Goal: Task Accomplishment & Management: Use online tool/utility

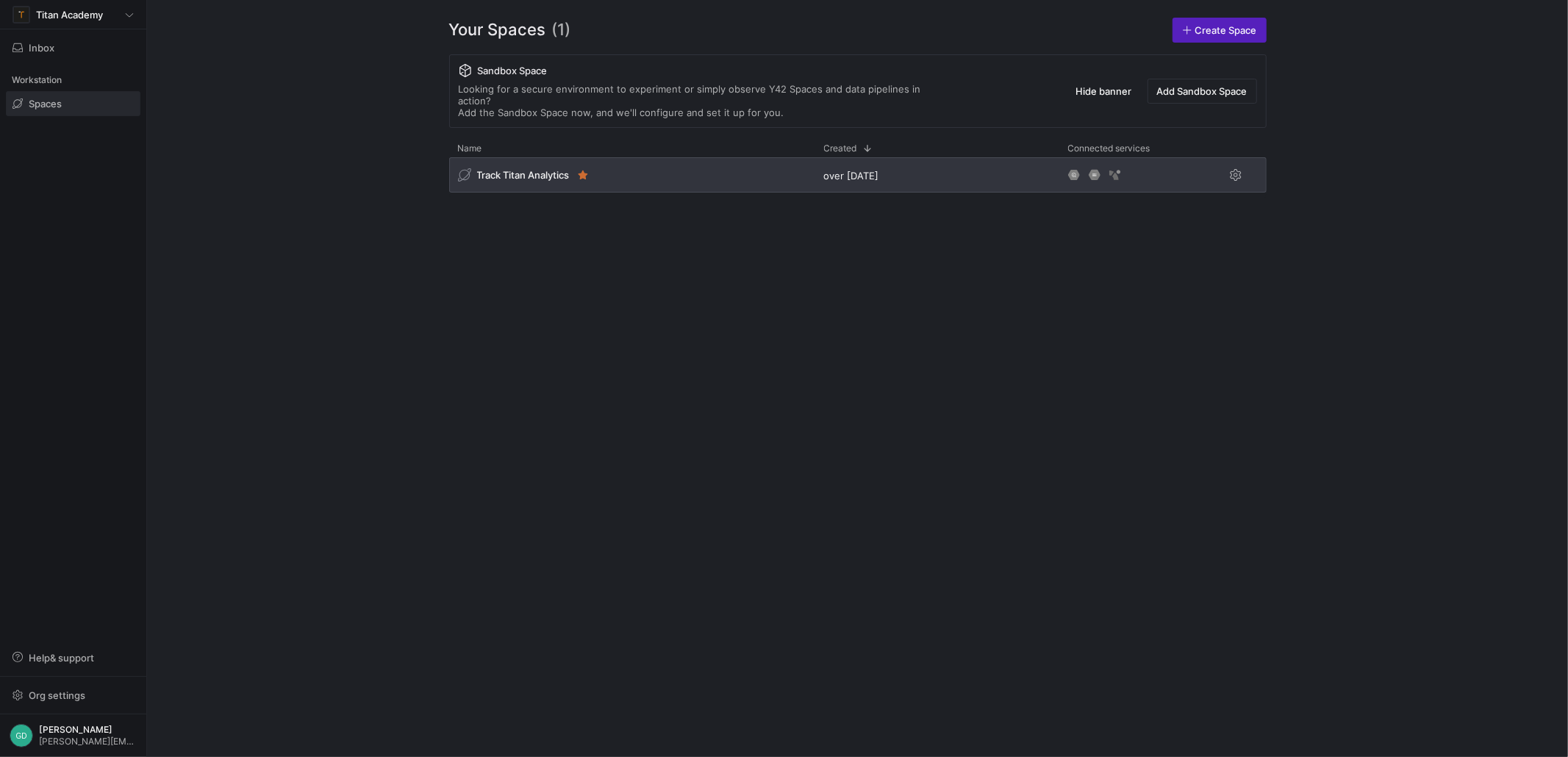
click at [497, 169] on span "Track Titan Analytics" at bounding box center [523, 175] width 93 height 11
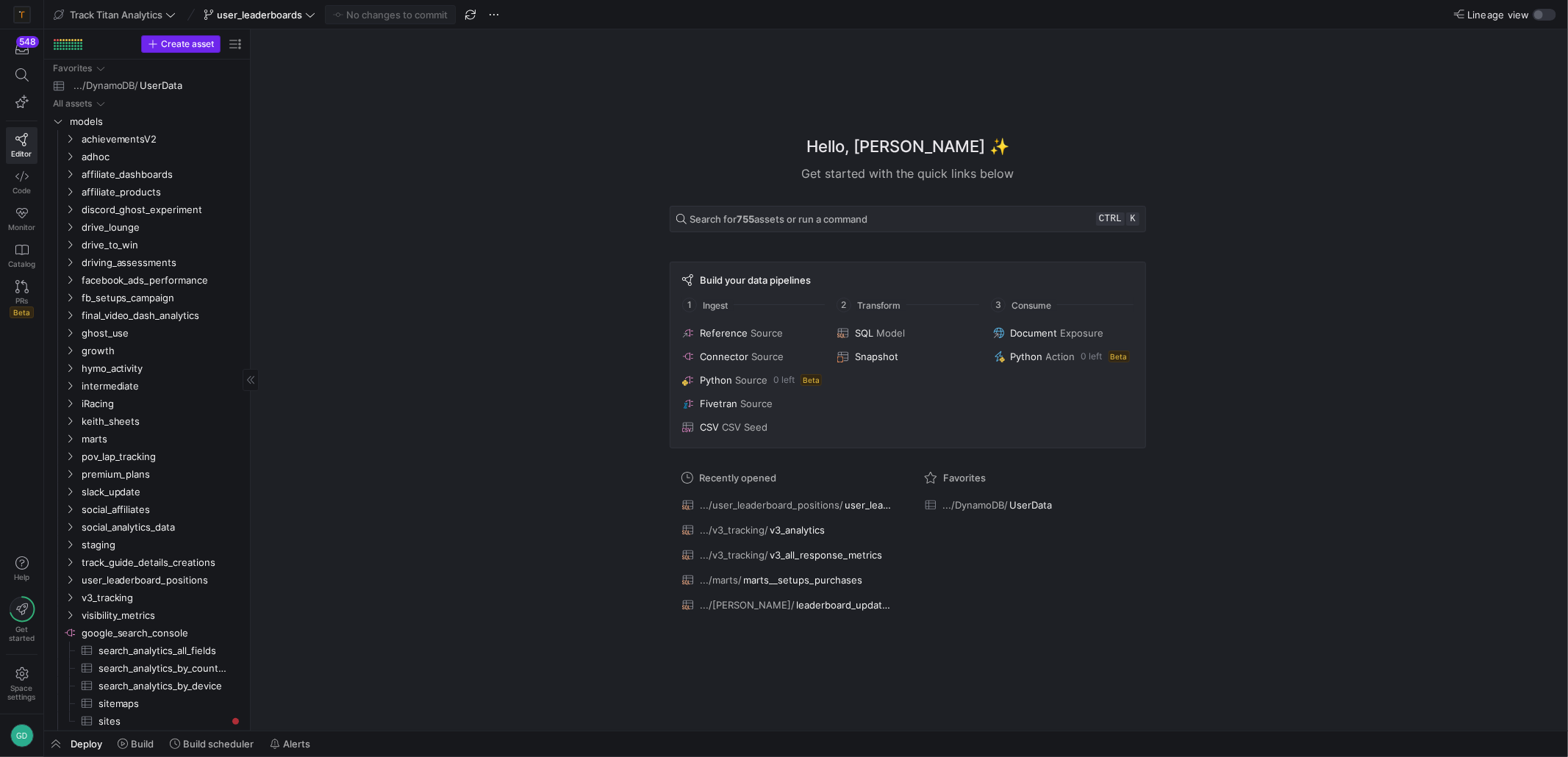
click at [183, 52] on span "button" at bounding box center [180, 44] width 78 height 17
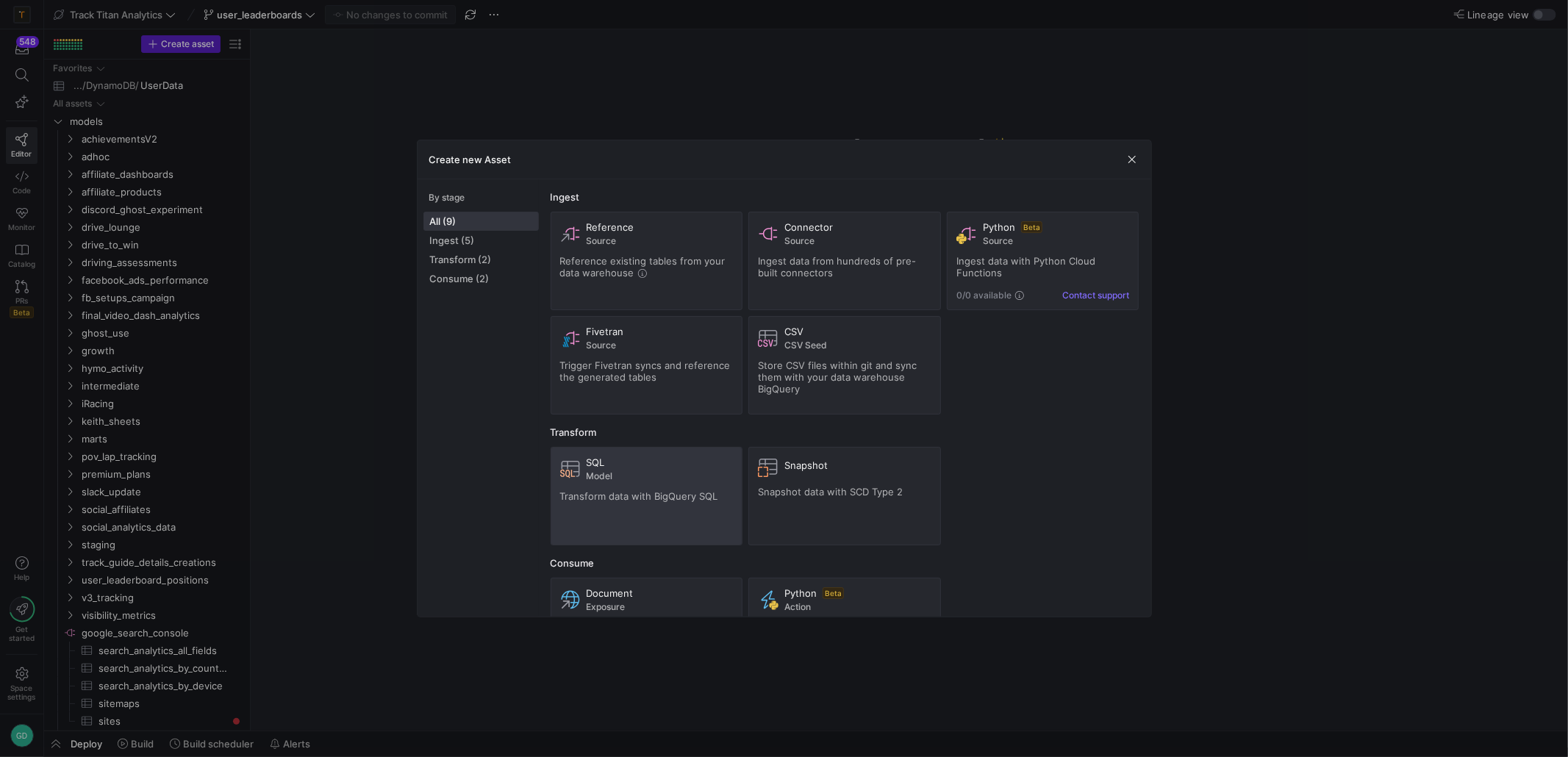
click at [613, 513] on div "SQL Model Transform data with BigQuery SQL" at bounding box center [647, 496] width 174 height 79
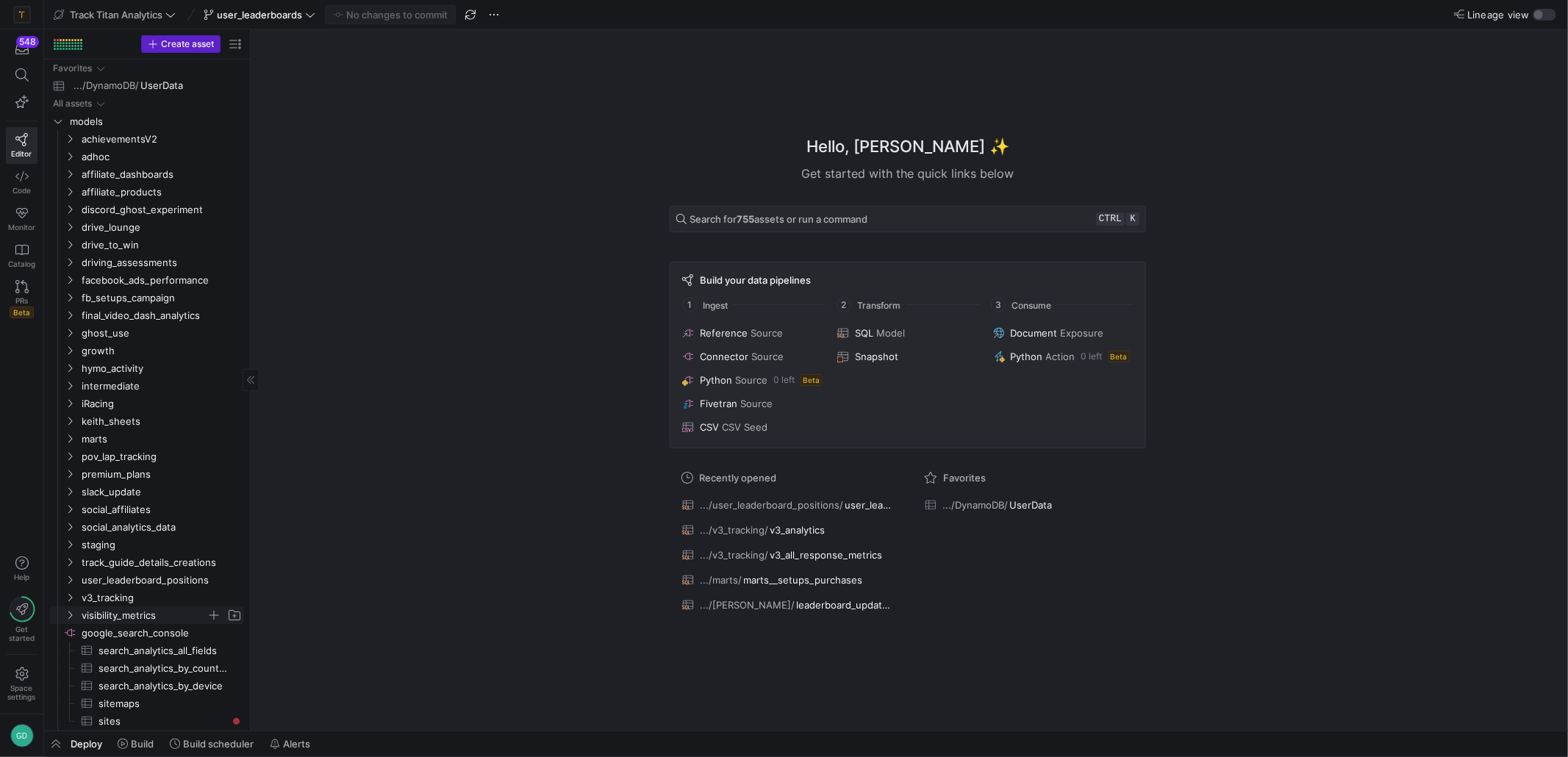
click at [133, 622] on span "visibility_metrics" at bounding box center [143, 615] width 125 height 17
click at [20, 79] on icon at bounding box center [21, 74] width 13 height 13
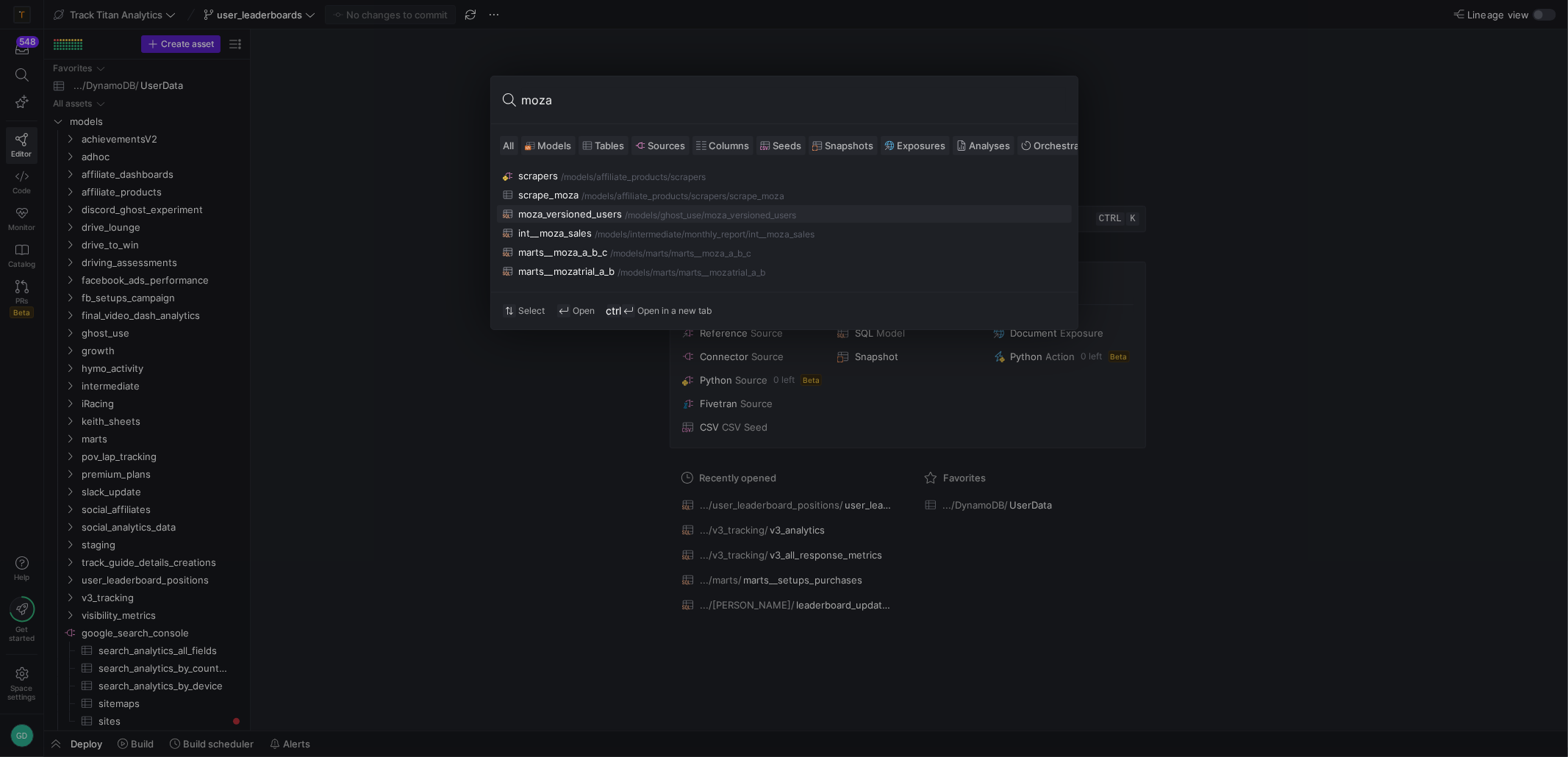
type input "moza"
click at [630, 215] on div "/models/" at bounding box center [643, 216] width 35 height 10
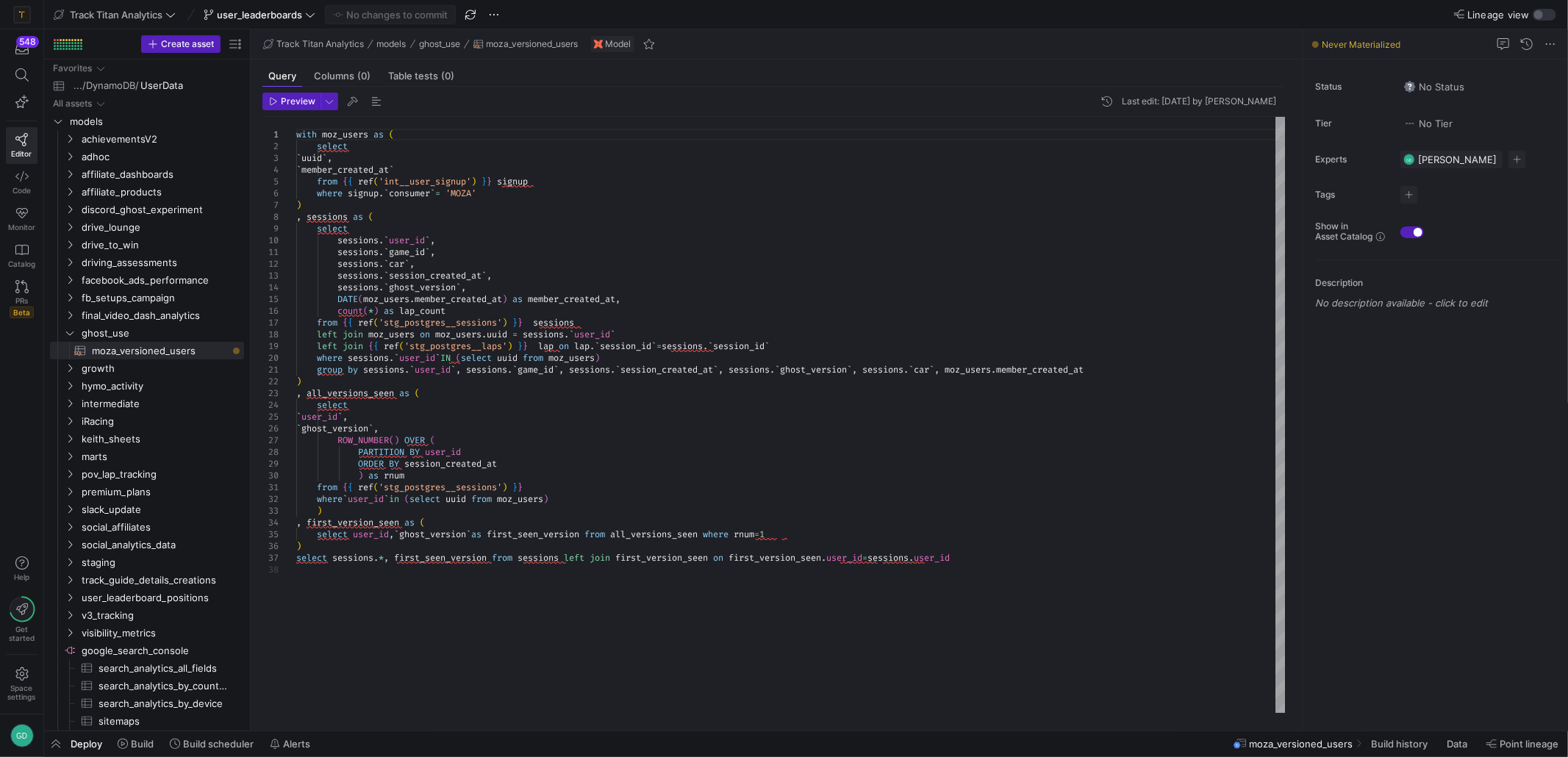
type textarea "sessions.`game_id`, sessions.`car`, sessions.`session_created_at`, sessions.`gh…"
click at [762, 248] on div "with moz_users as ( select ` uuid ` , ` member_created_at ` from { { ref ( 'int…" at bounding box center [790, 415] width 989 height 596
click at [1419, 742] on span "Build history" at bounding box center [1399, 743] width 57 height 11
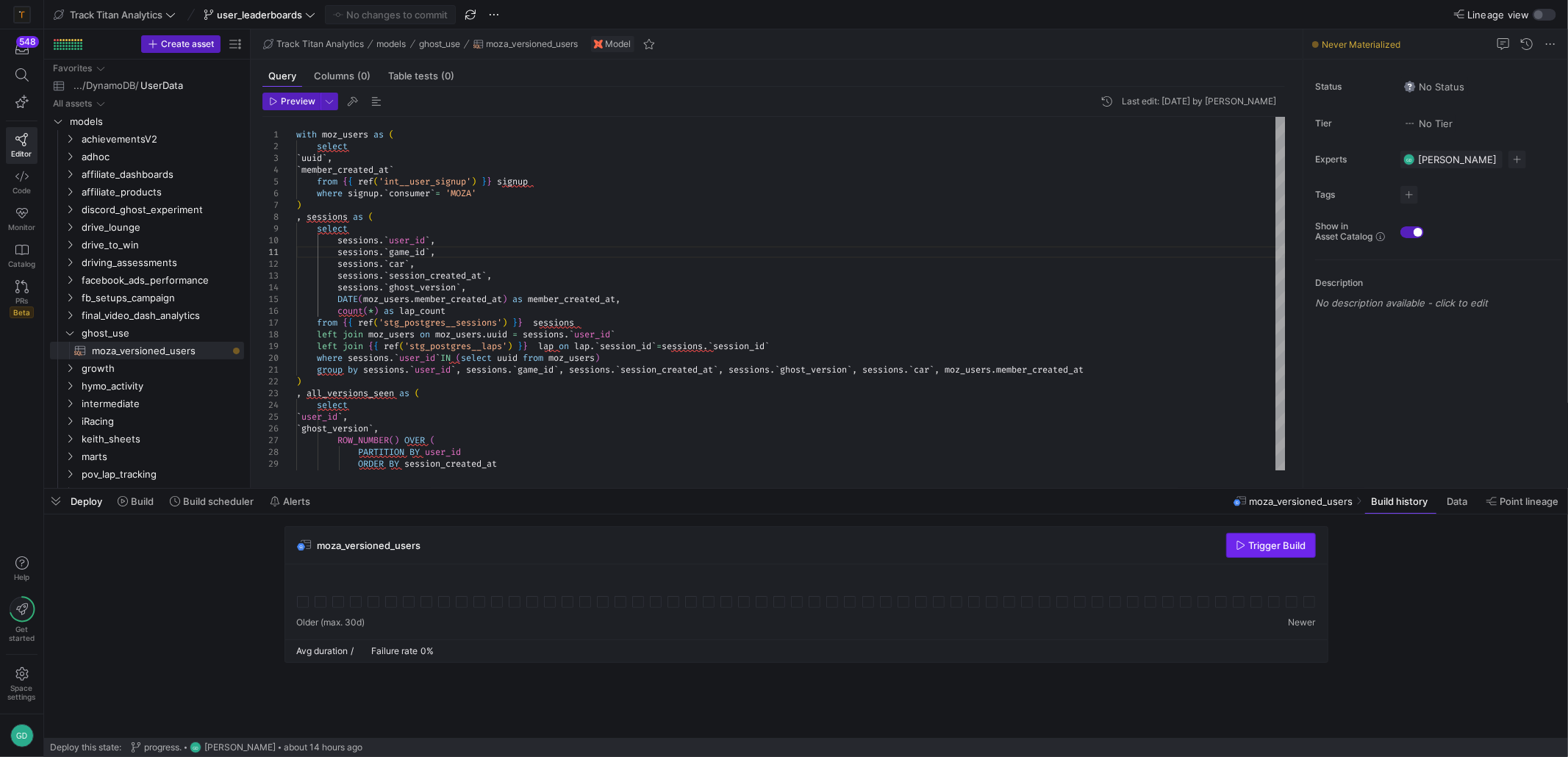
click at [1259, 542] on span "Trigger Build" at bounding box center [1277, 545] width 58 height 11
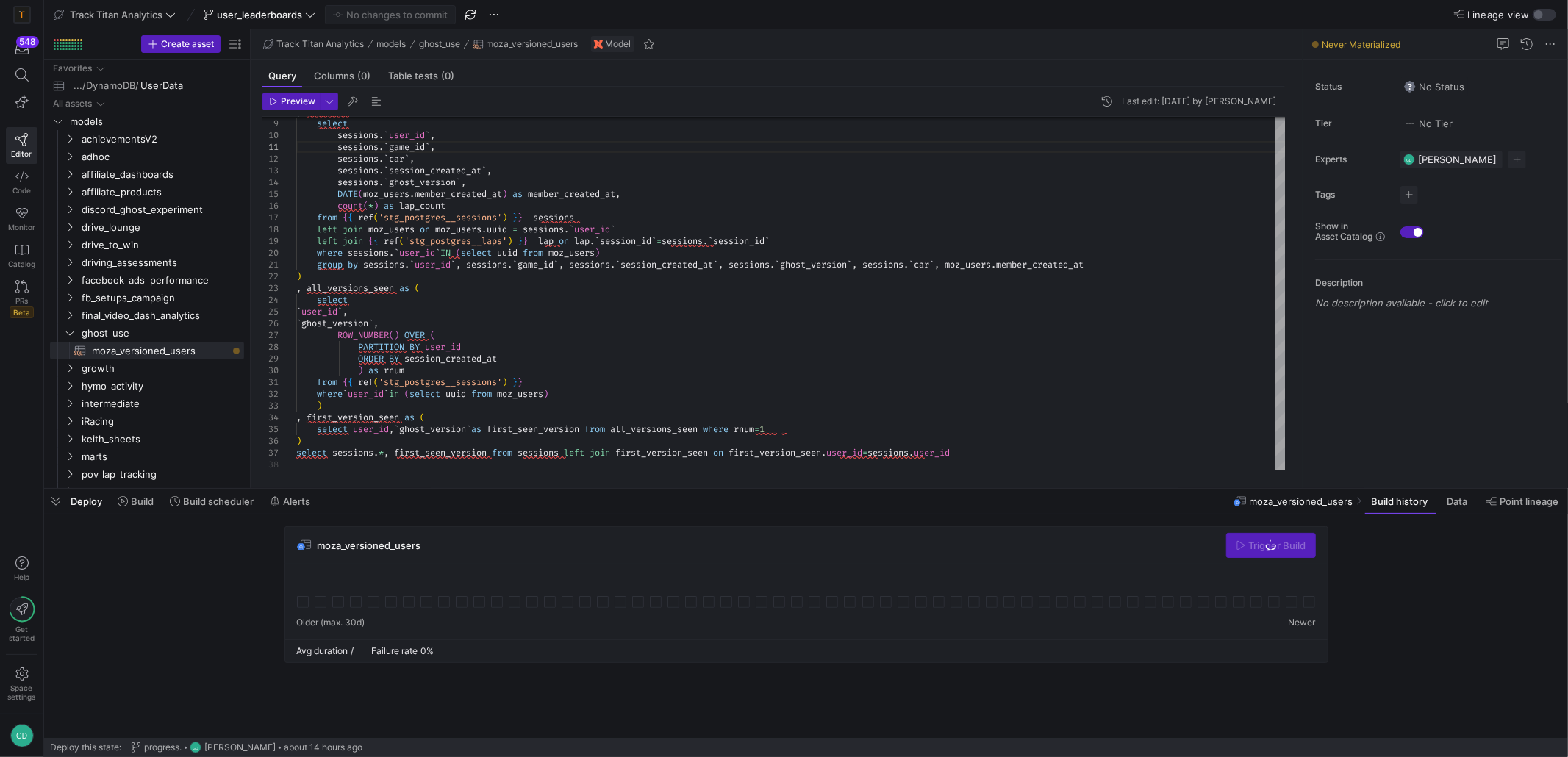
click at [1030, 551] on div "moza_versioned_users Trigger Build" at bounding box center [807, 546] width 1042 height 38
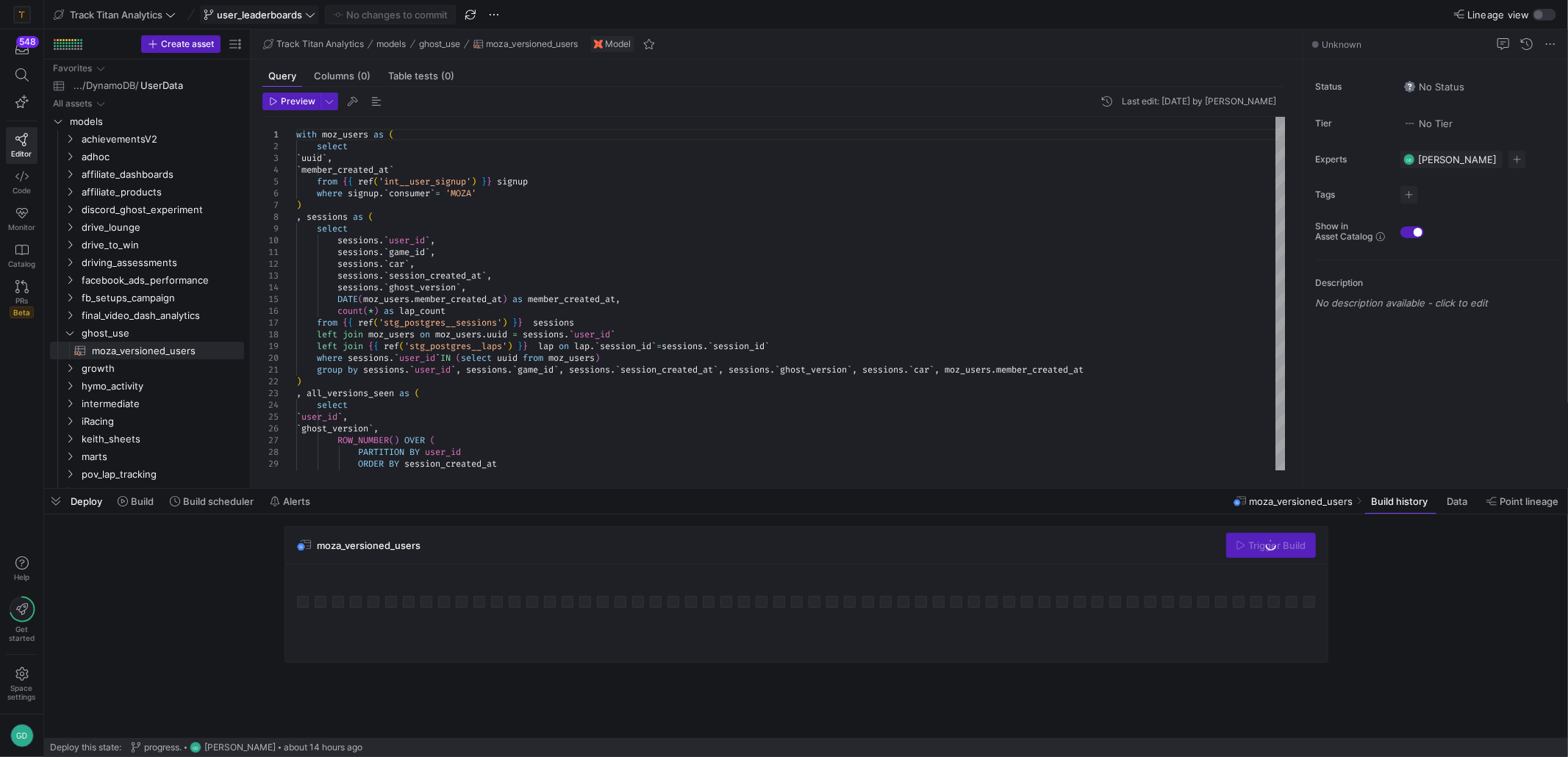
click at [230, 10] on span "user_leaderboards" at bounding box center [259, 14] width 86 height 11
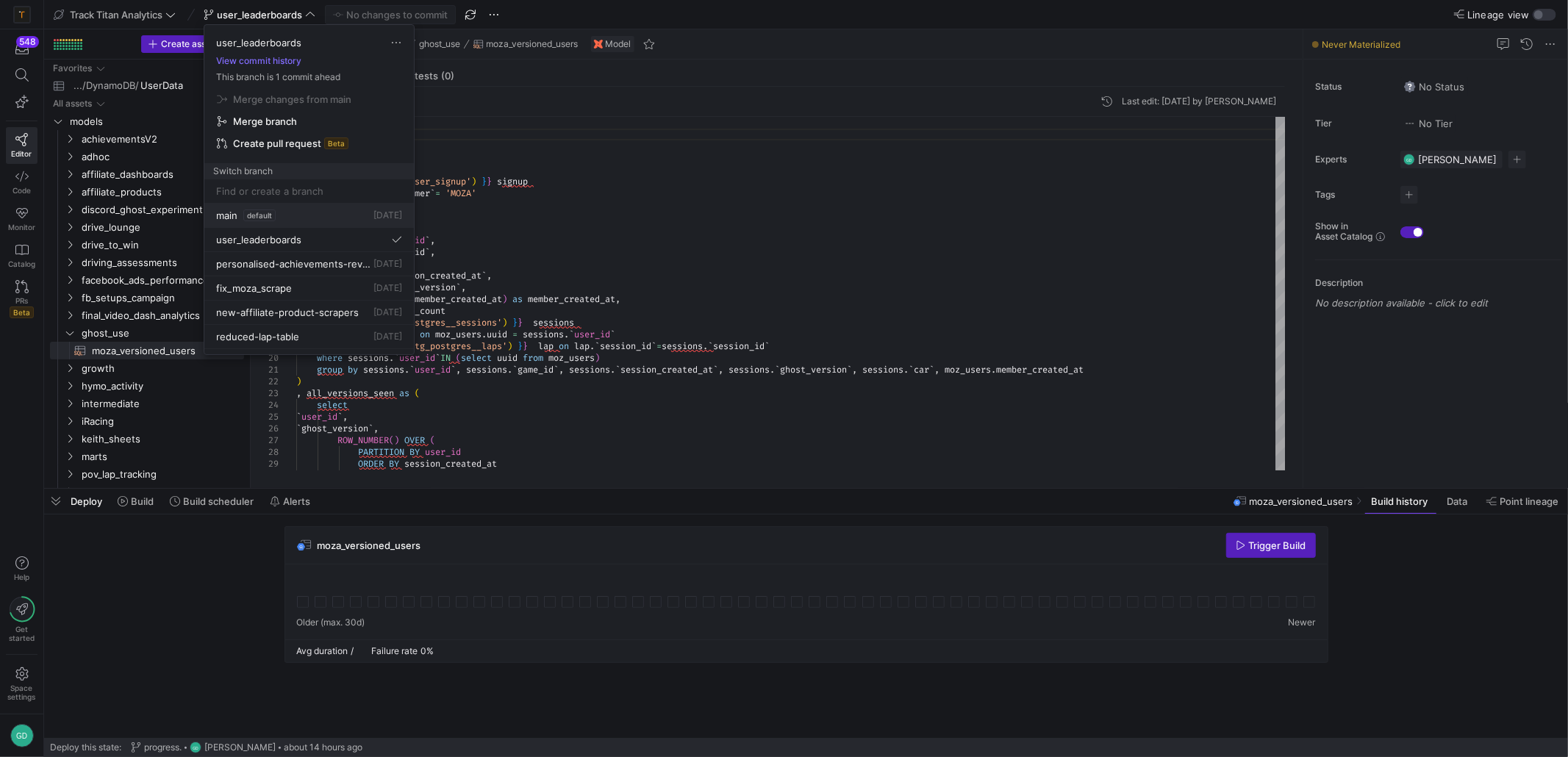
click at [273, 215] on span "default" at bounding box center [259, 215] width 32 height 11
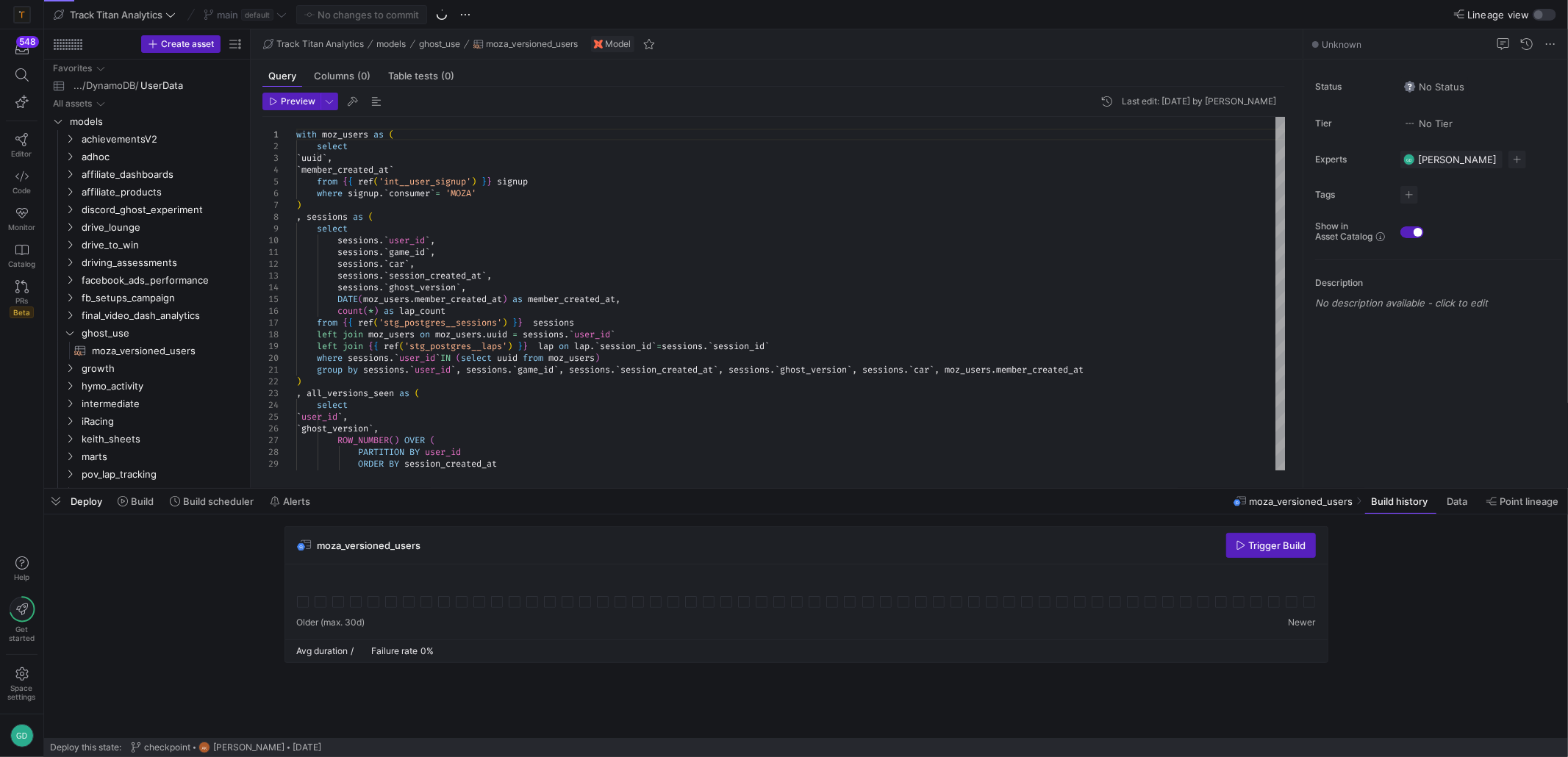
click at [680, 585] on div at bounding box center [806, 594] width 1019 height 35
click at [1278, 546] on div "Trigger Build" at bounding box center [1270, 545] width 90 height 25
click at [1025, 563] on div "moza_versioned_users Trigger Build" at bounding box center [807, 546] width 1042 height 38
click at [1444, 504] on span at bounding box center [1458, 501] width 35 height 24
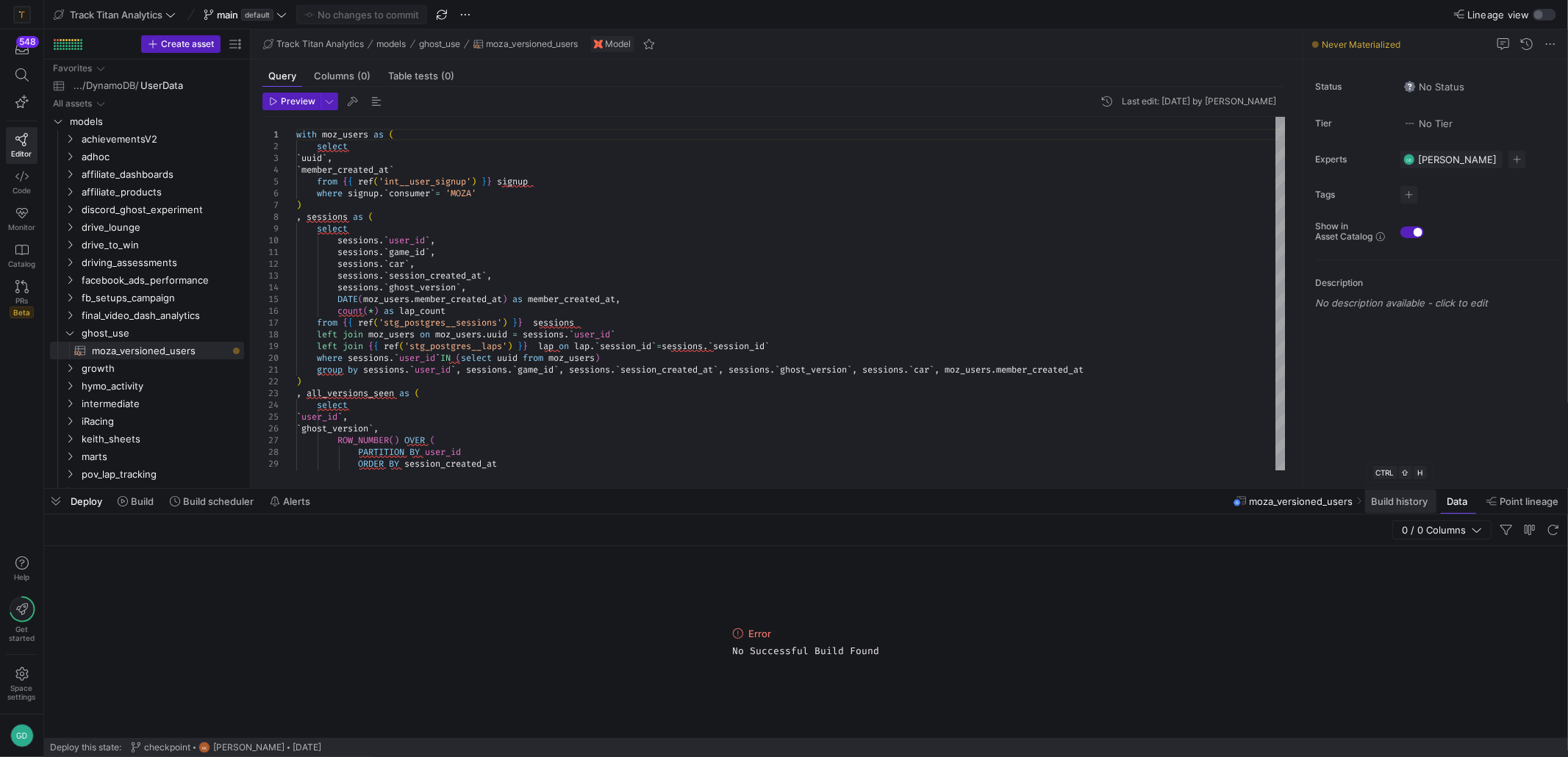
click at [1395, 505] on span "Build history" at bounding box center [1399, 500] width 57 height 11
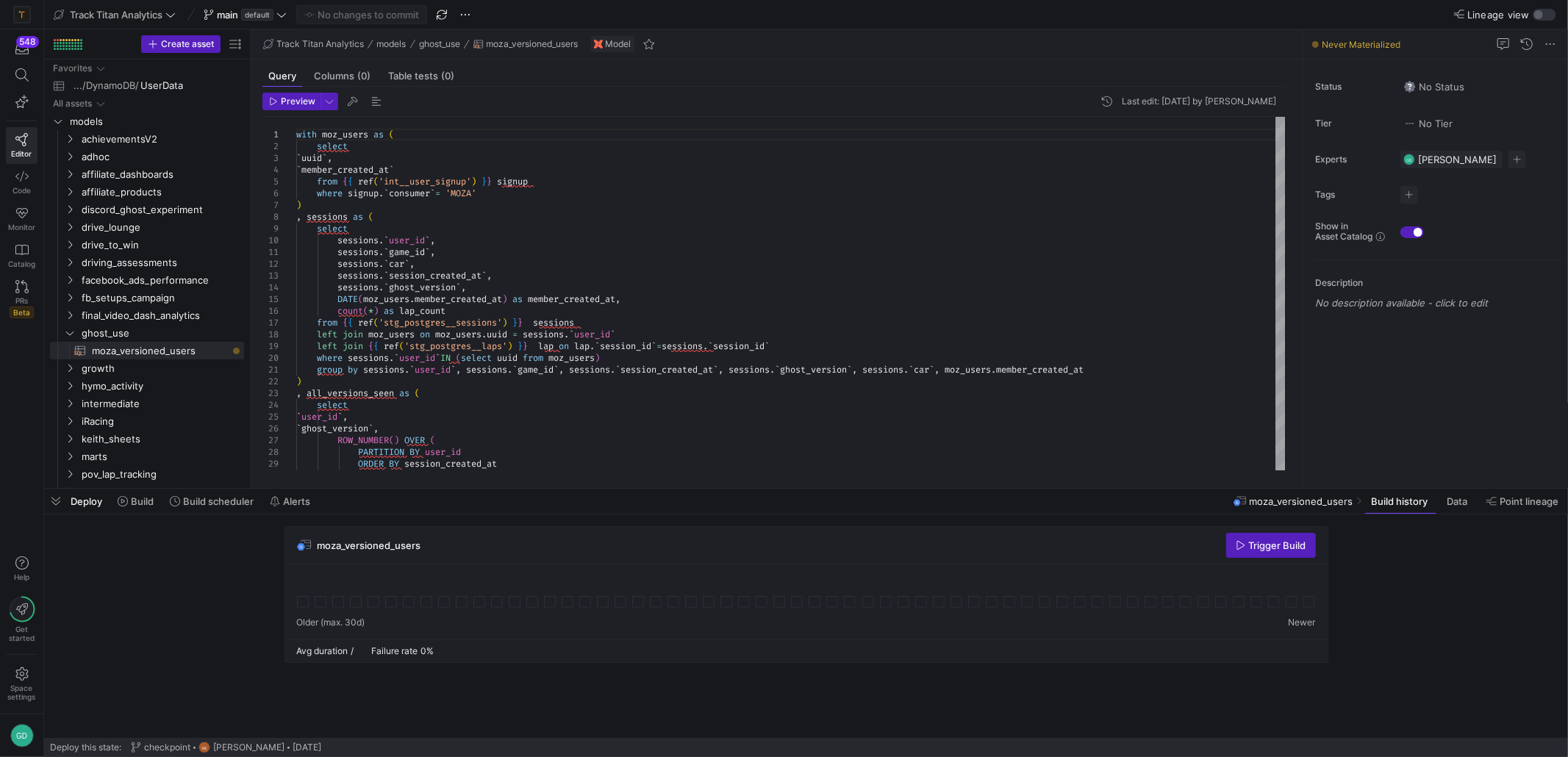
click at [574, 412] on div "with moz_users as ( select ` uuid ` , ` member_created_at ` from { { ref ( 'int…" at bounding box center [790, 346] width 989 height 458
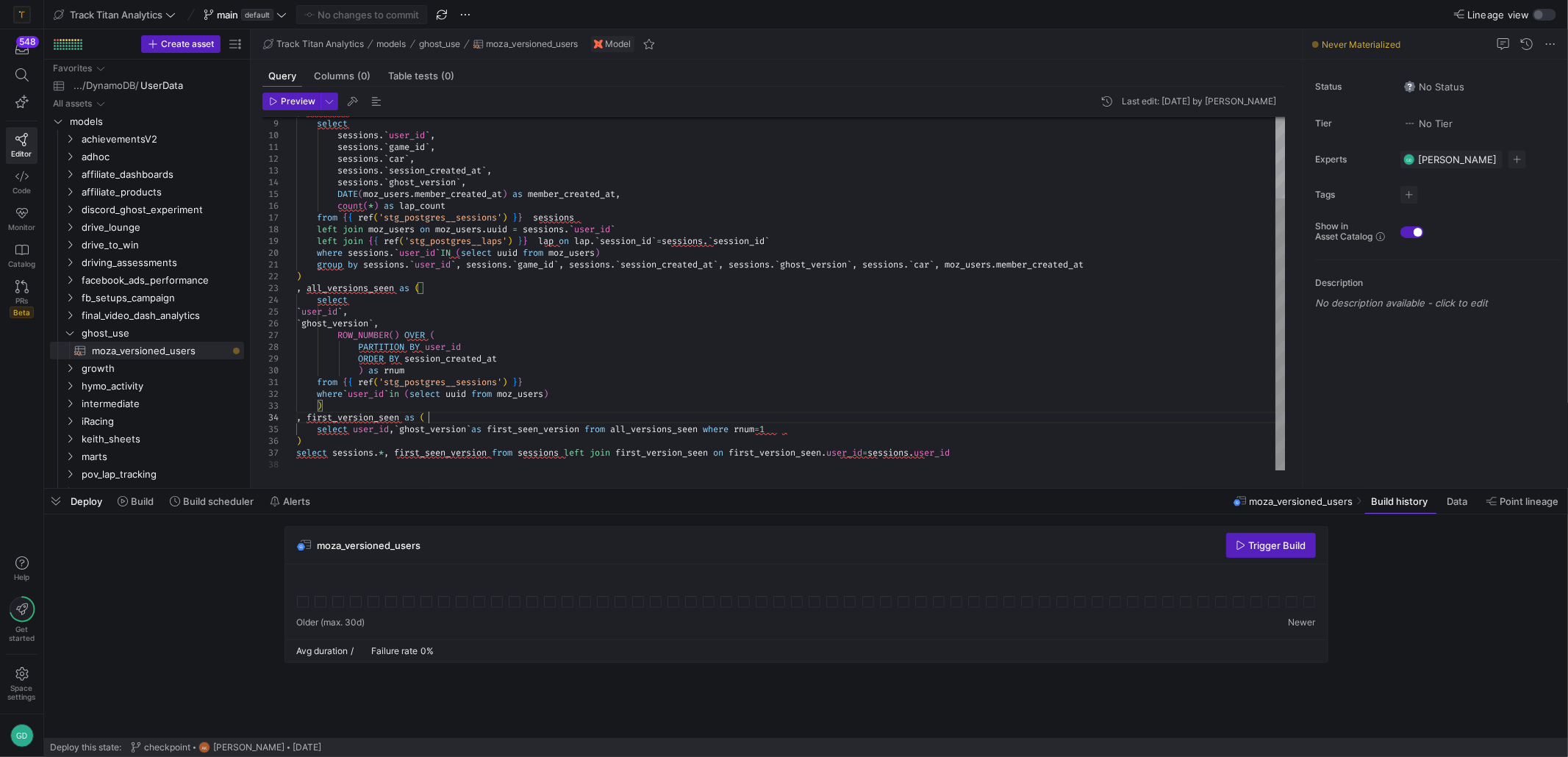
click at [983, 415] on div ", sessions as ( select sessions . ` user_id ` , sessions . ` game_id ` , sessio…" at bounding box center [790, 240] width 989 height 458
drag, startPoint x: 757, startPoint y: 411, endPoint x: 691, endPoint y: 334, distance: 101.4
click at [755, 410] on div ", sessions as ( select sessions . ` user_id ` , sessions . ` game_id ` , sessio…" at bounding box center [790, 240] width 989 height 458
drag, startPoint x: 691, startPoint y: 334, endPoint x: 685, endPoint y: 327, distance: 9.2
click at [688, 330] on div ", sessions as ( select sessions . ` user_id ` , sessions . ` game_id ` , sessio…" at bounding box center [790, 240] width 989 height 458
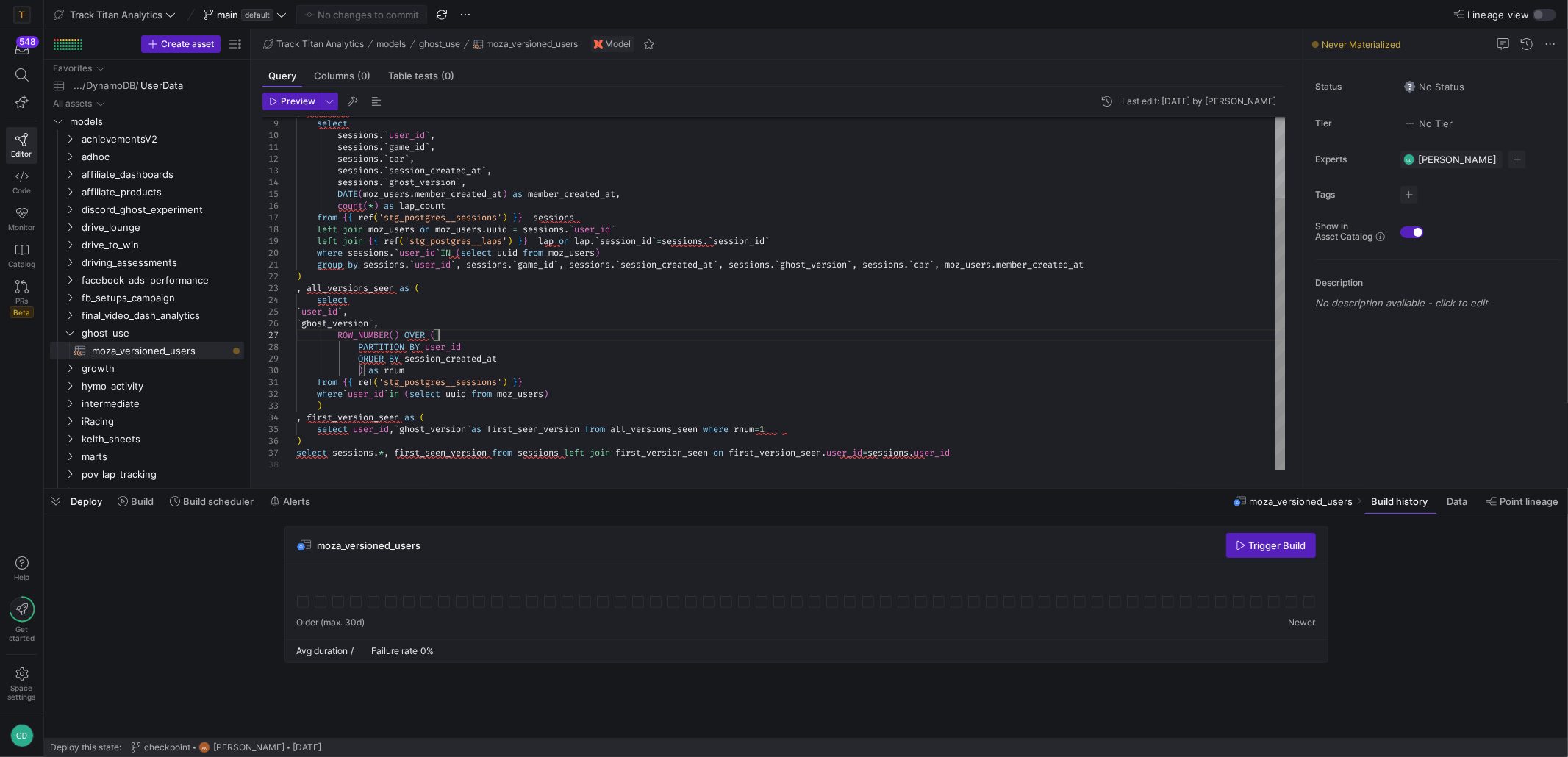
type textarea "sessions.`game_id`, sessions.`car`, sessions.`session_created_at`, sessions.`gh…"
click at [649, 256] on div ", sessions as ( select sessions . ` user_id ` , sessions . ` game_id ` , sessio…" at bounding box center [790, 240] width 989 height 458
click at [616, 178] on div ", sessions as ( select sessions . ` user_id ` , sessions . ` game_id ` , sessio…" at bounding box center [790, 240] width 989 height 458
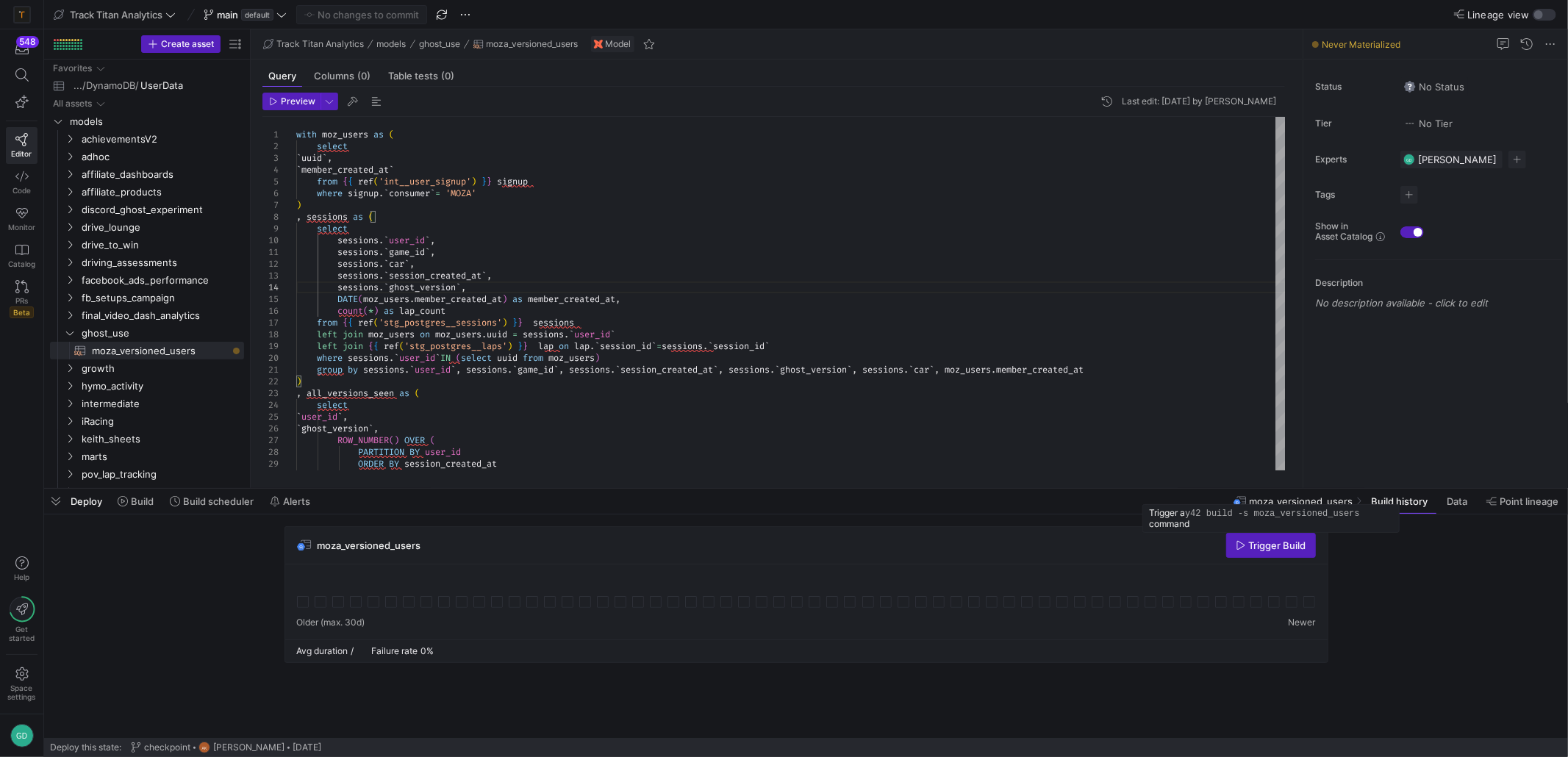
click at [1253, 545] on span "Trigger Build" at bounding box center [1277, 545] width 58 height 11
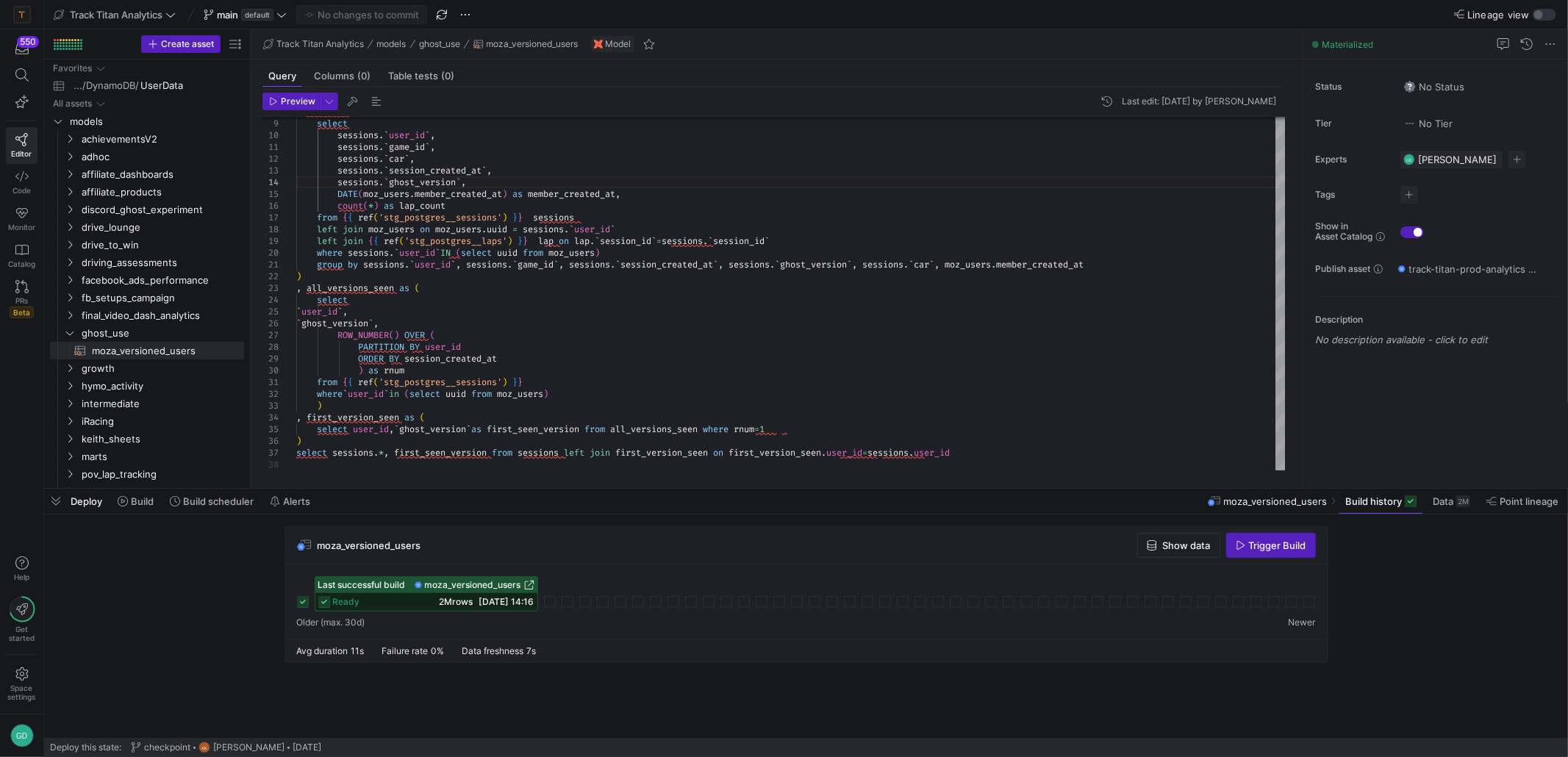
click at [505, 588] on span "moza_versioned_users" at bounding box center [473, 585] width 96 height 10
click at [444, 583] on span "moza_versioned_users" at bounding box center [473, 585] width 96 height 10
